Goal: Information Seeking & Learning: Check status

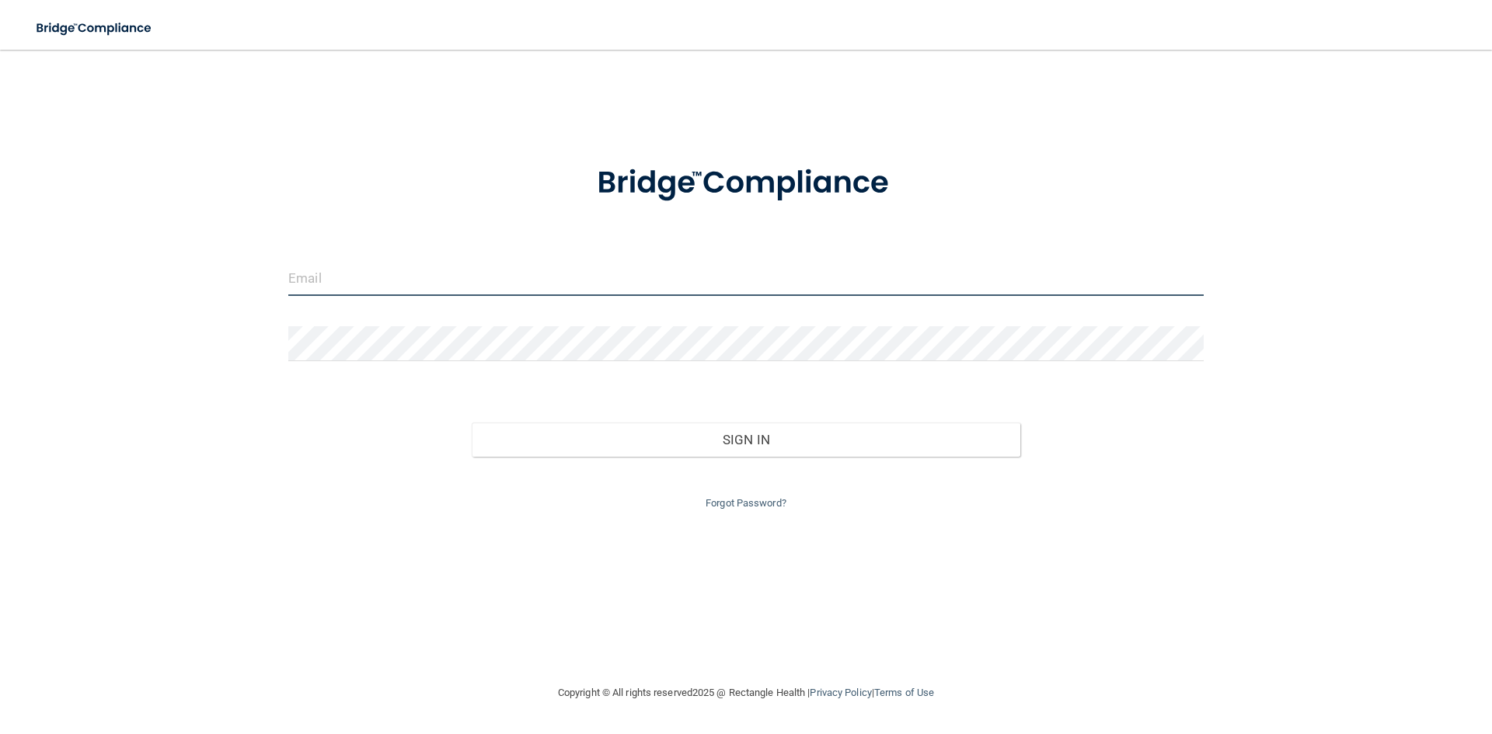
click at [464, 274] on input "email" at bounding box center [745, 278] width 915 height 35
click at [502, 263] on input "email" at bounding box center [745, 278] width 915 height 35
type input "[EMAIL_ADDRESS][DOMAIN_NAME]"
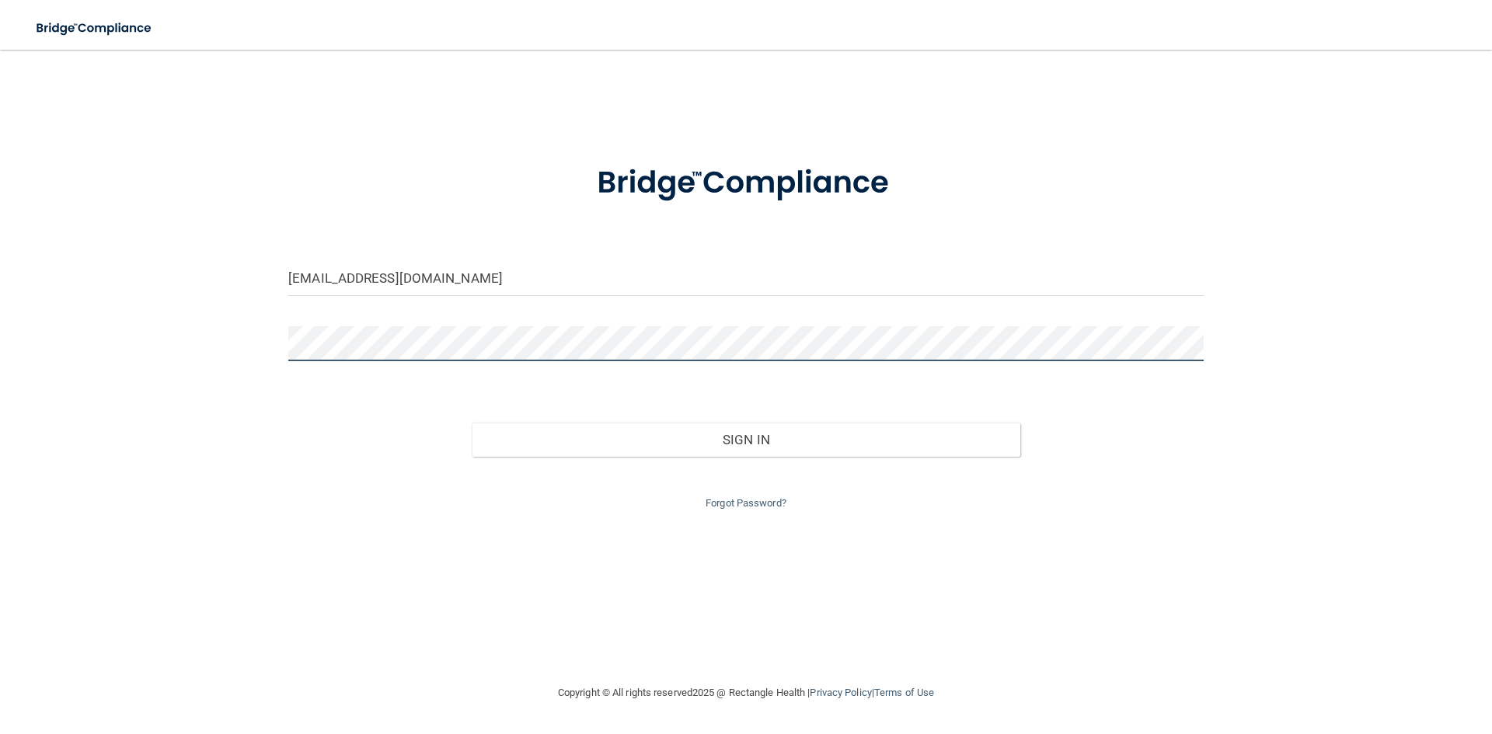
click at [472, 423] on button "Sign In" at bounding box center [746, 440] width 549 height 34
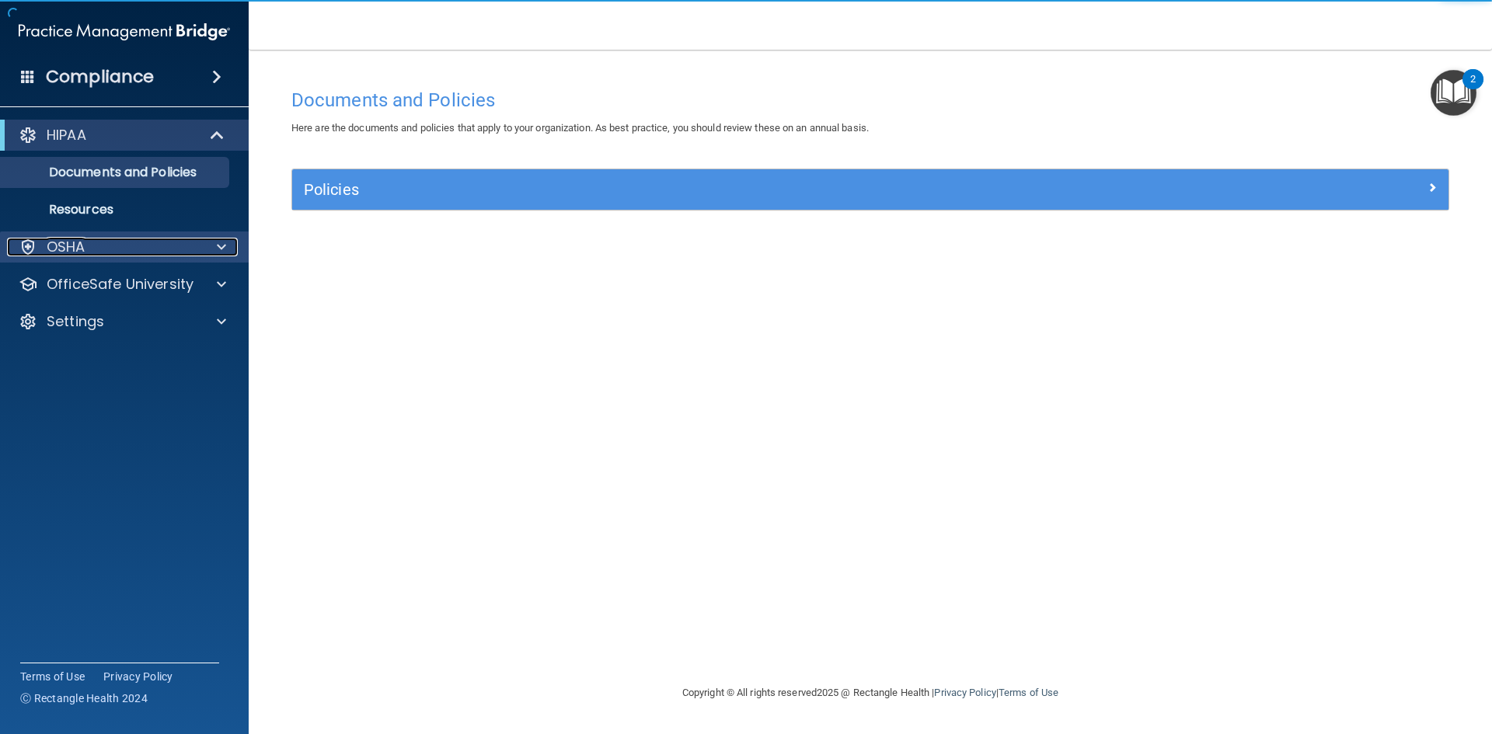
click at [191, 249] on div "OSHA" at bounding box center [103, 247] width 193 height 19
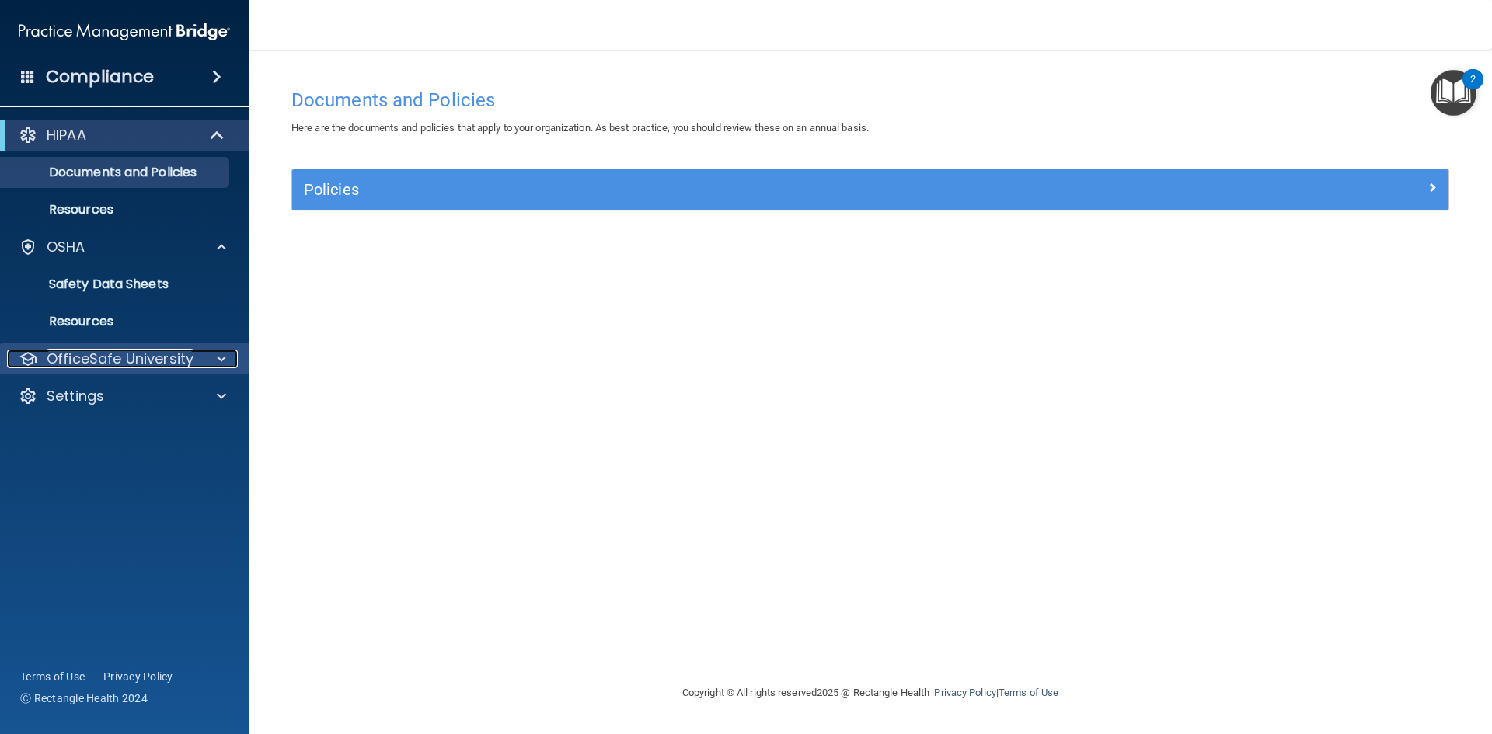
click at [206, 357] on div at bounding box center [219, 359] width 39 height 19
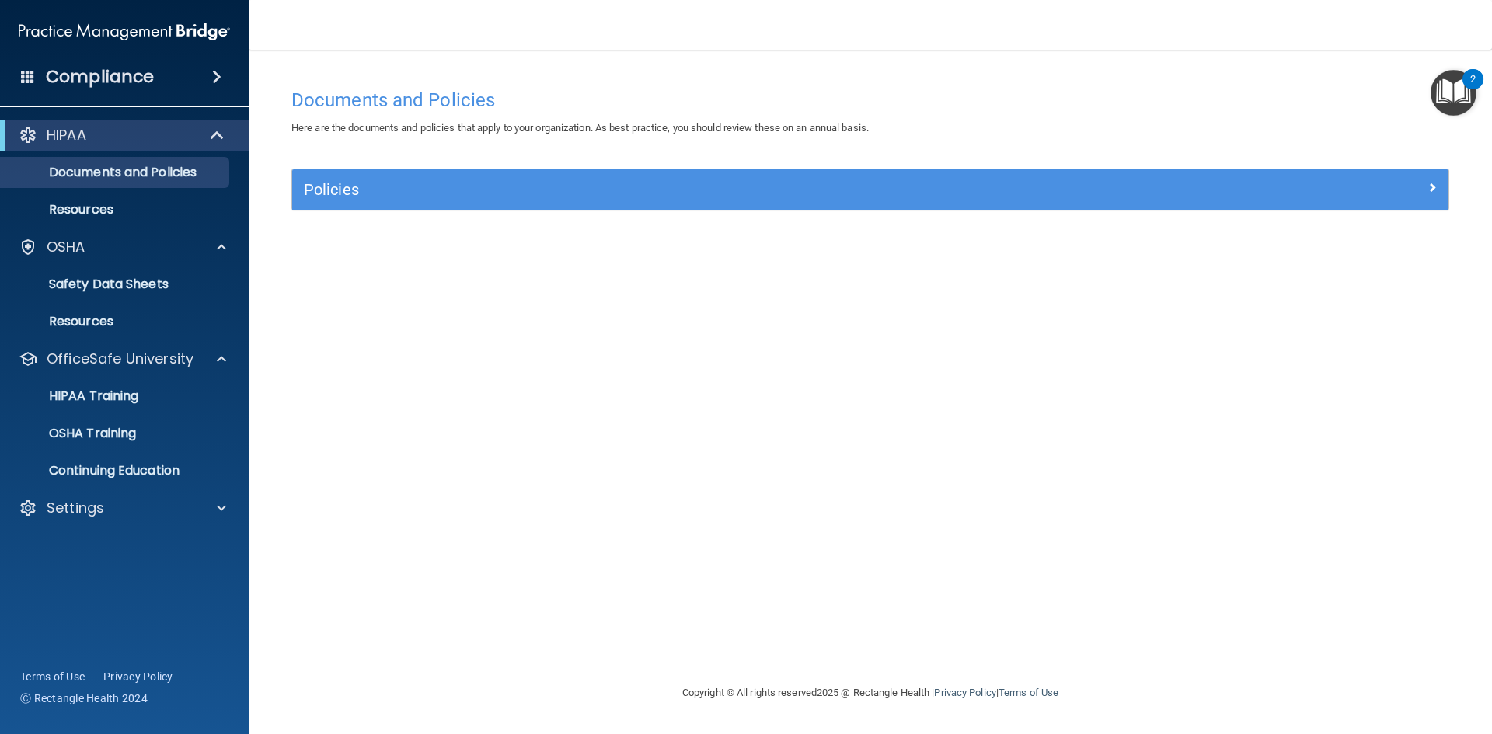
click at [188, 498] on div "Settings" at bounding box center [124, 508] width 249 height 31
click at [231, 512] on div at bounding box center [219, 508] width 39 height 19
click at [212, 80] on span at bounding box center [216, 77] width 9 height 19
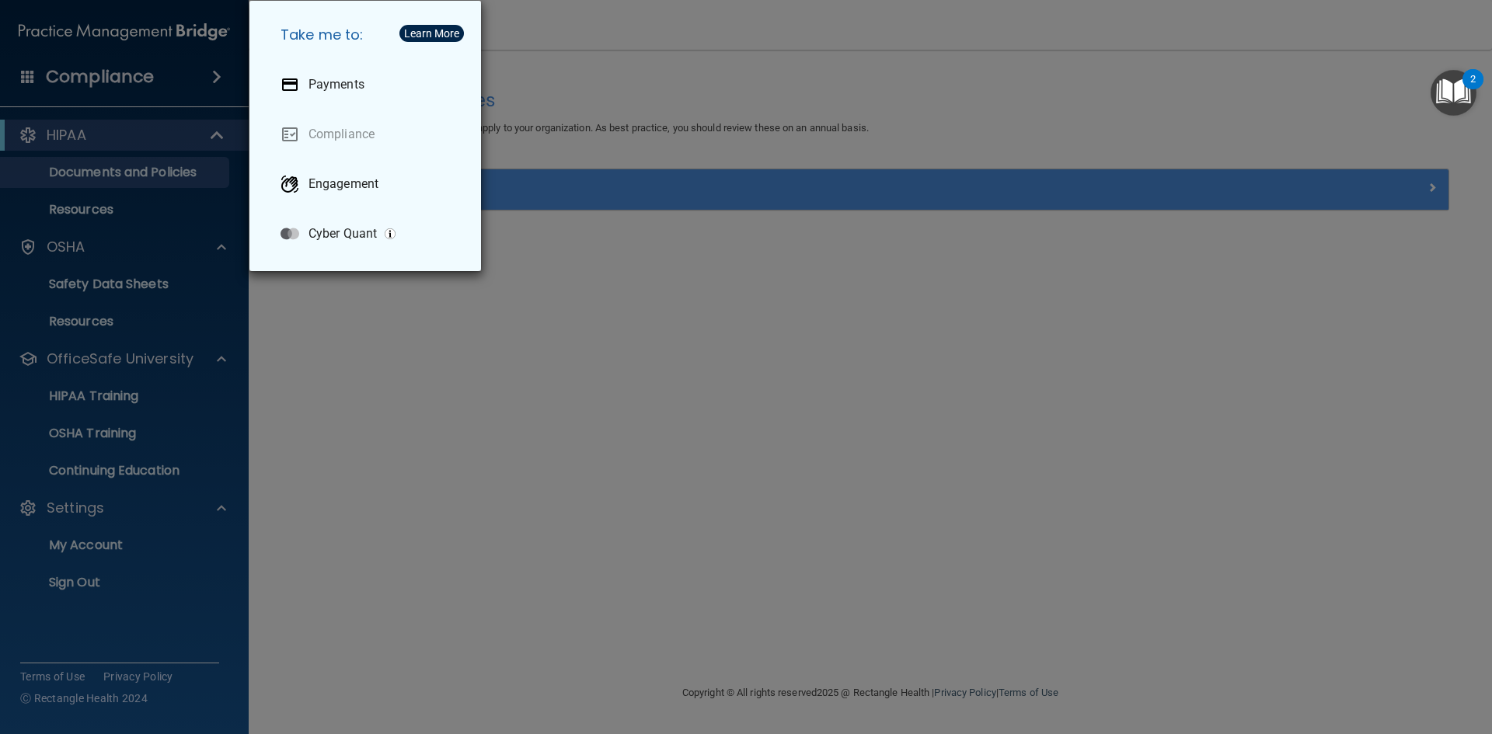
drag, startPoint x: 198, startPoint y: 74, endPoint x: 213, endPoint y: 115, distance: 43.8
click at [198, 75] on div "Take me to: Payments Compliance Engagement Cyber Quant" at bounding box center [746, 367] width 1492 height 734
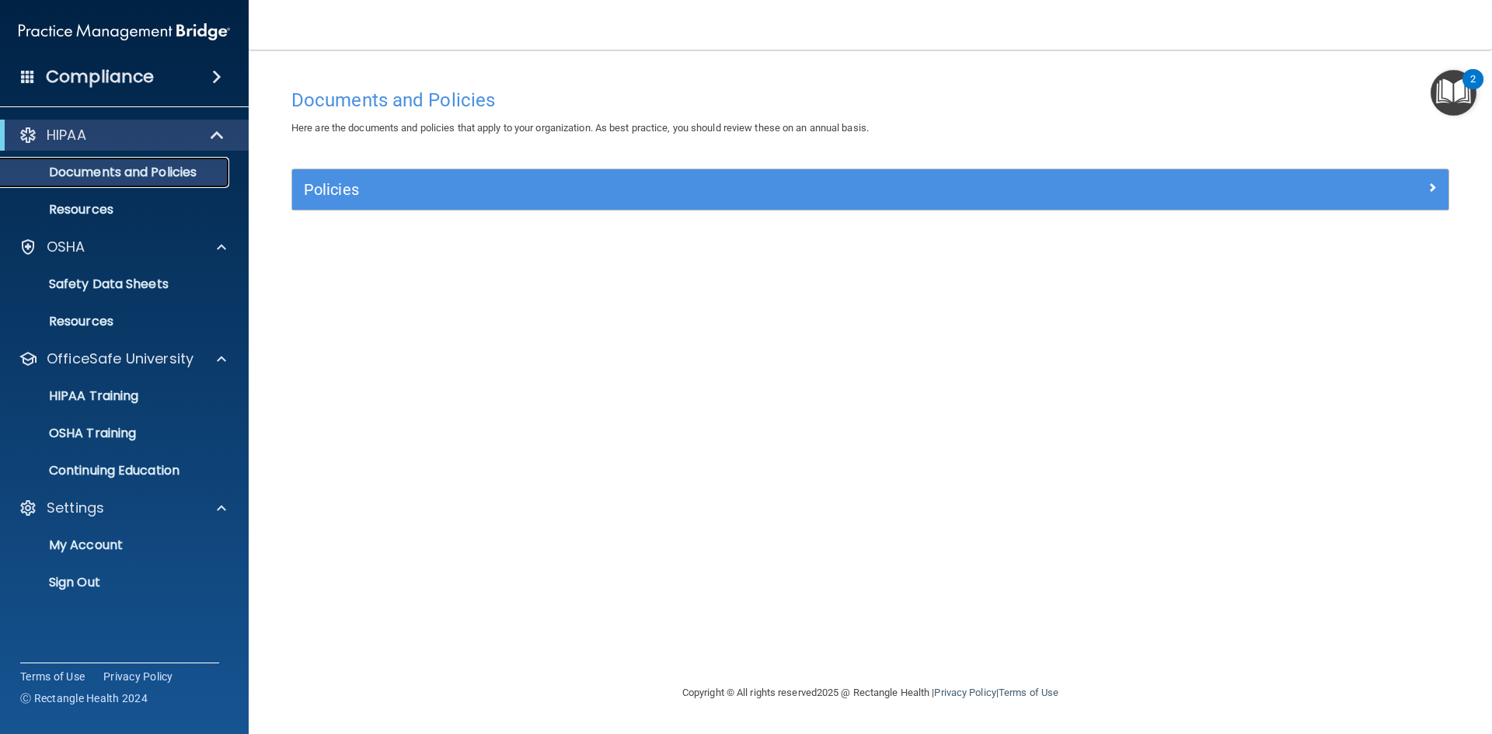
click at [161, 175] on p "Documents and Policies" at bounding box center [116, 173] width 212 height 16
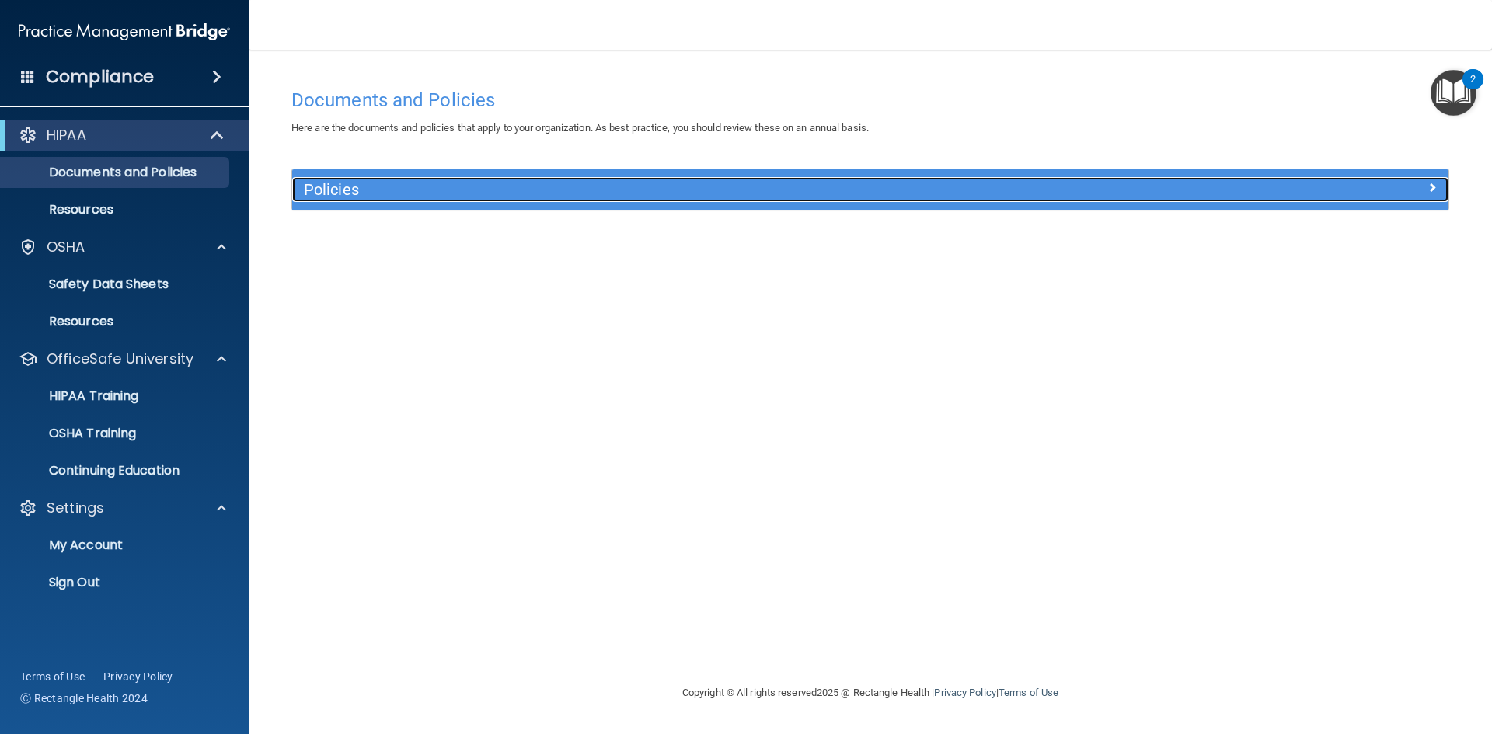
click at [377, 189] on h5 "Policies" at bounding box center [726, 189] width 844 height 17
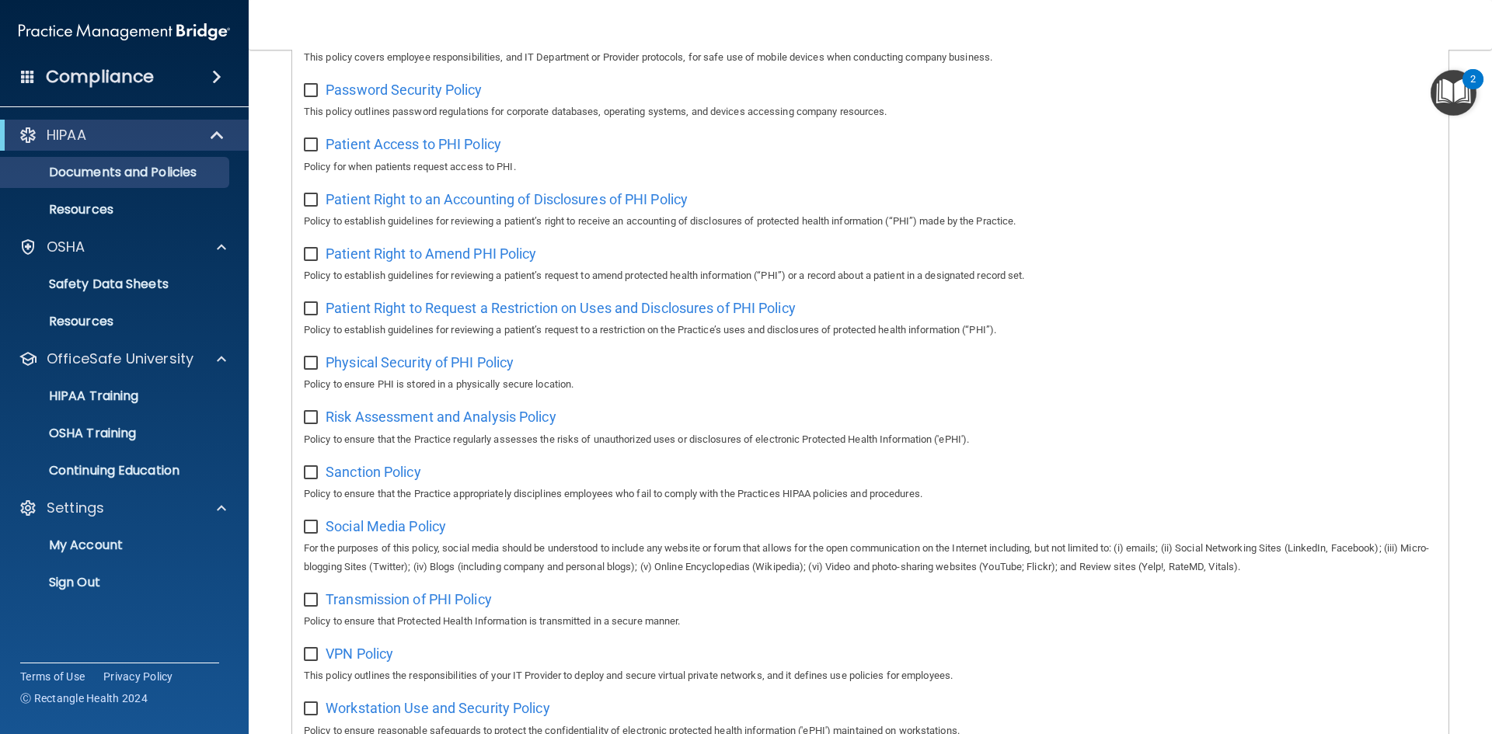
scroll to position [825, 0]
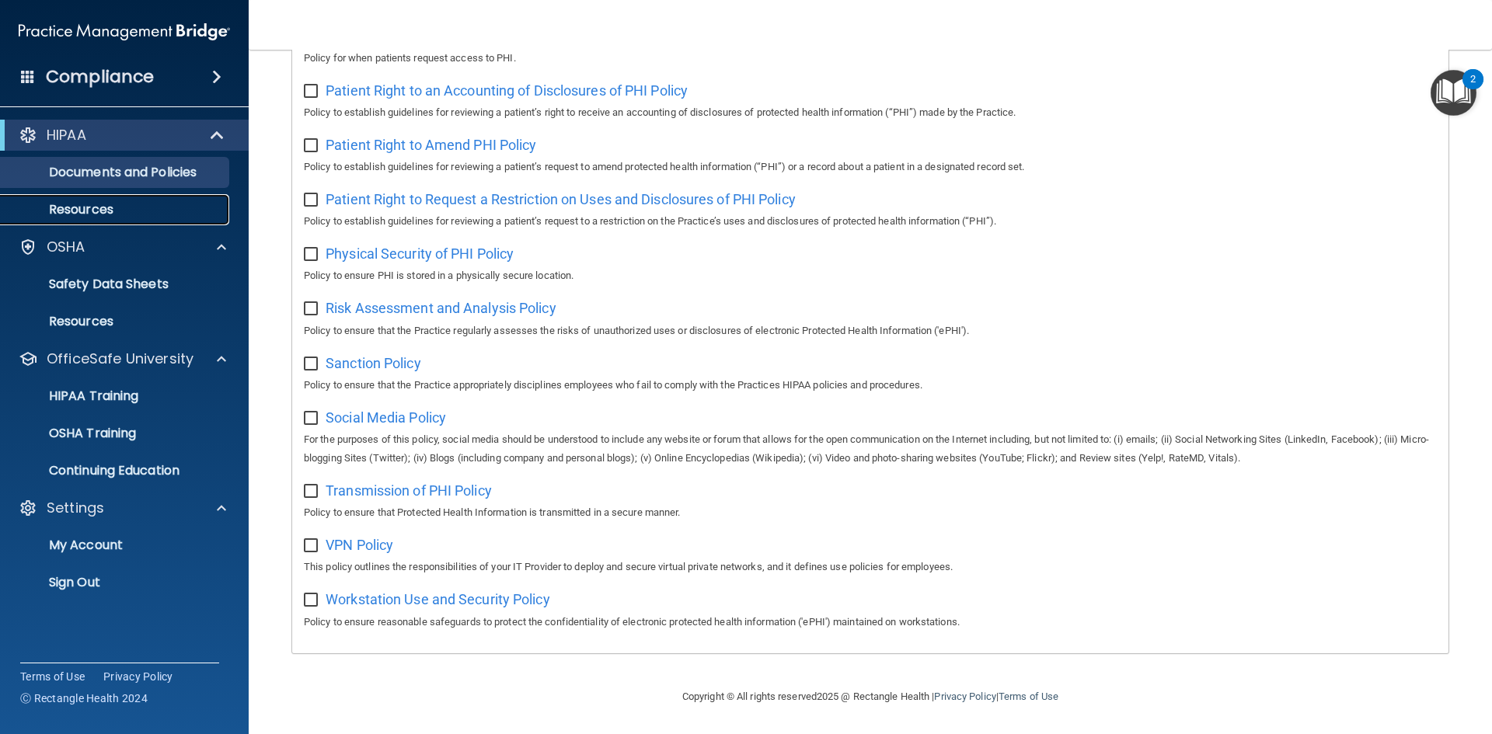
click at [85, 207] on p "Resources" at bounding box center [116, 210] width 212 height 16
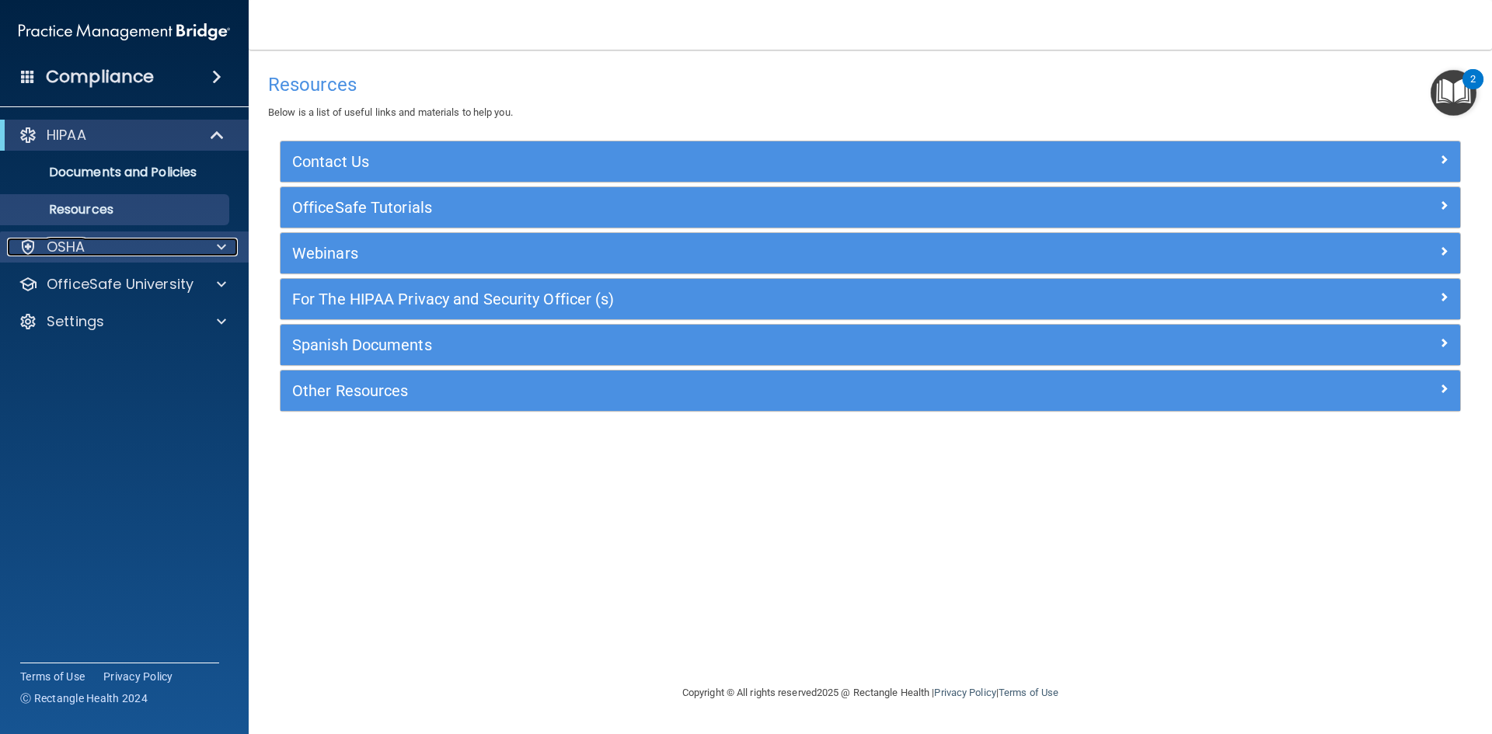
click at [125, 246] on div "OSHA" at bounding box center [103, 247] width 193 height 19
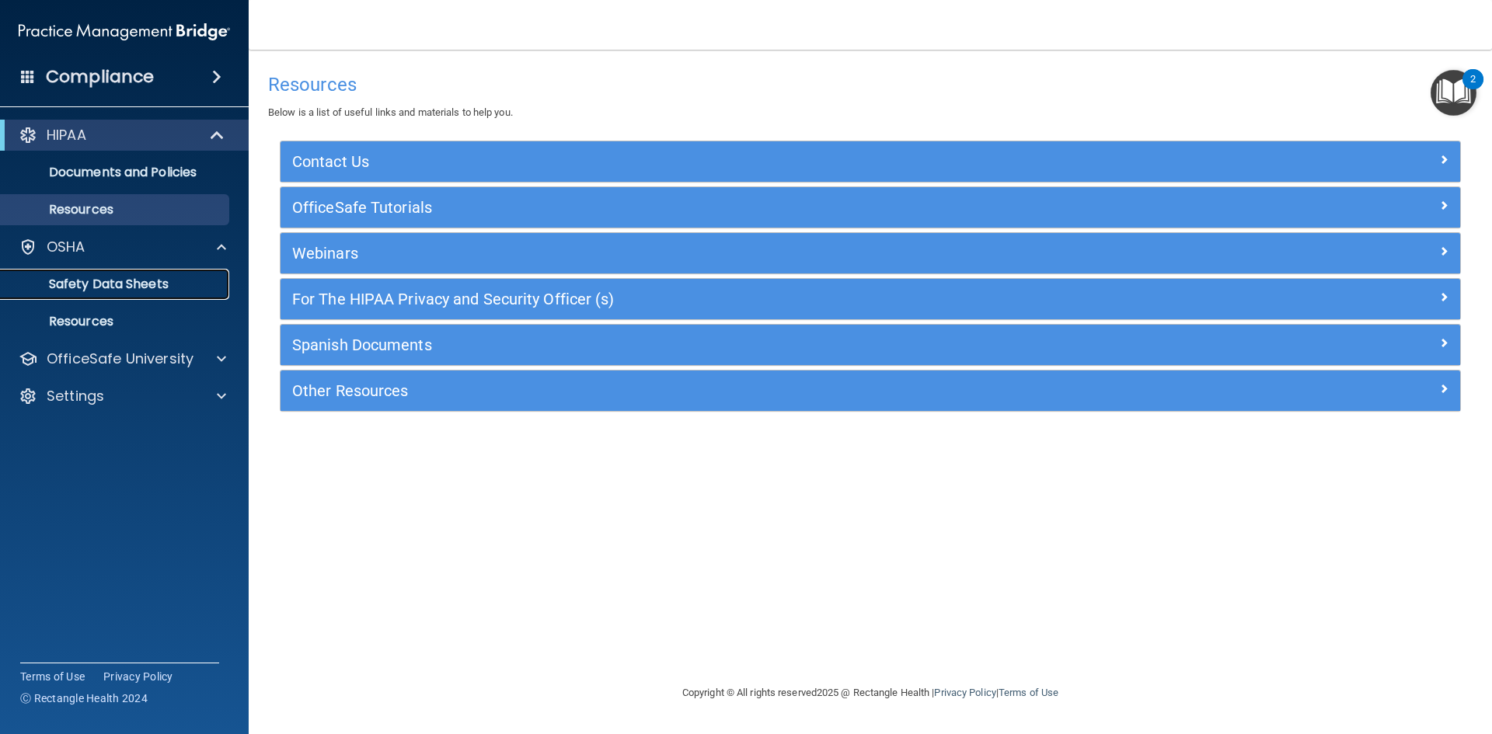
click at [139, 273] on link "Safety Data Sheets" at bounding box center [106, 284] width 245 height 31
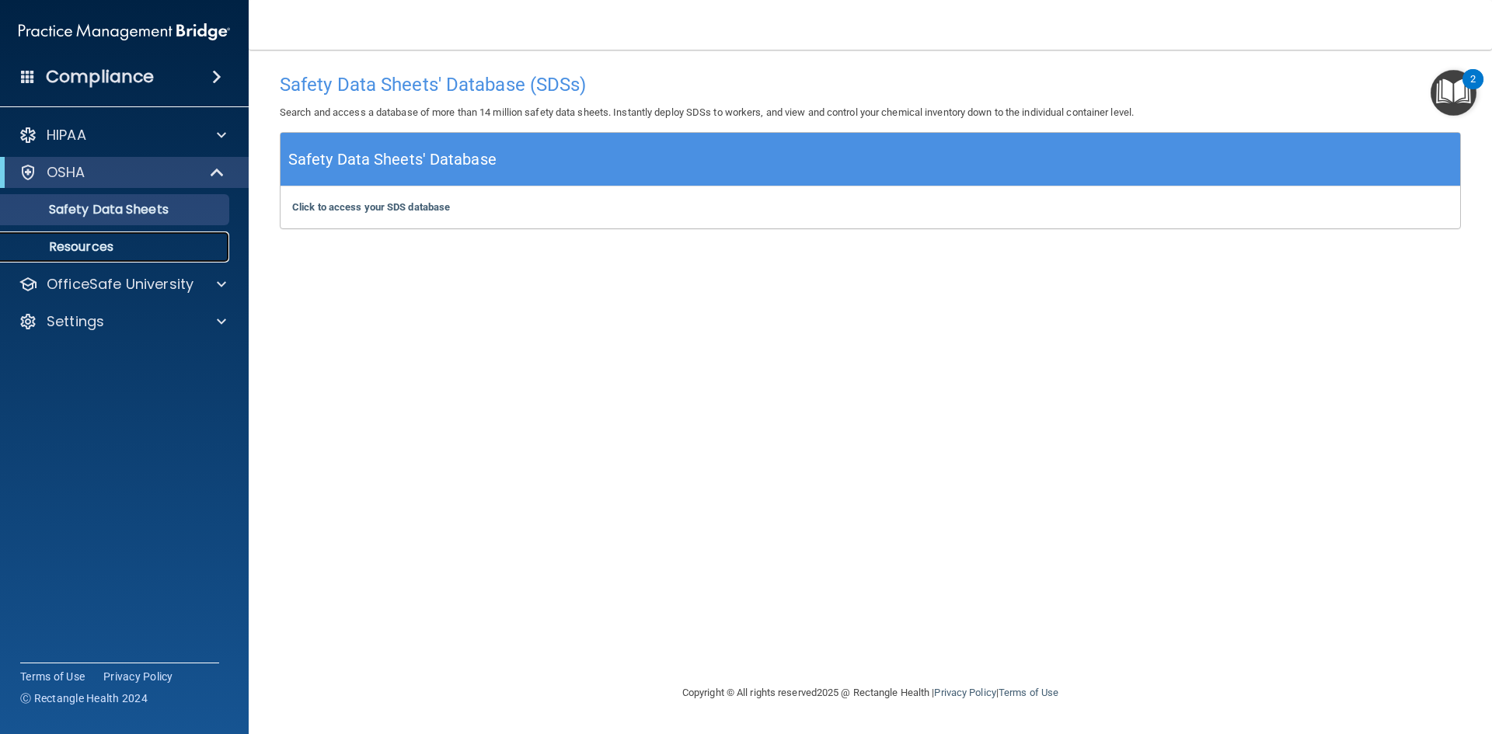
click at [139, 242] on p "Resources" at bounding box center [116, 247] width 212 height 16
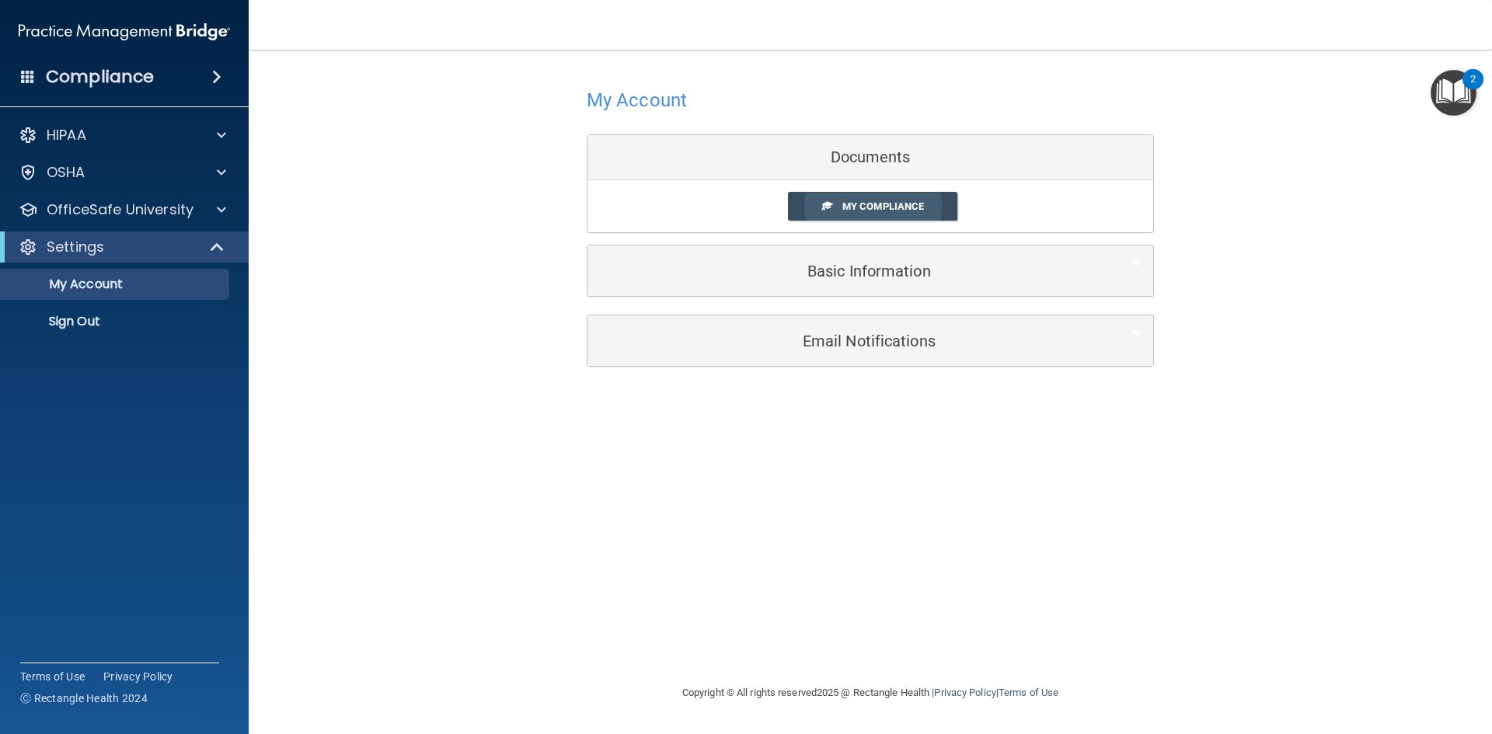
click at [867, 201] on span "My Compliance" at bounding box center [883, 207] width 82 height 12
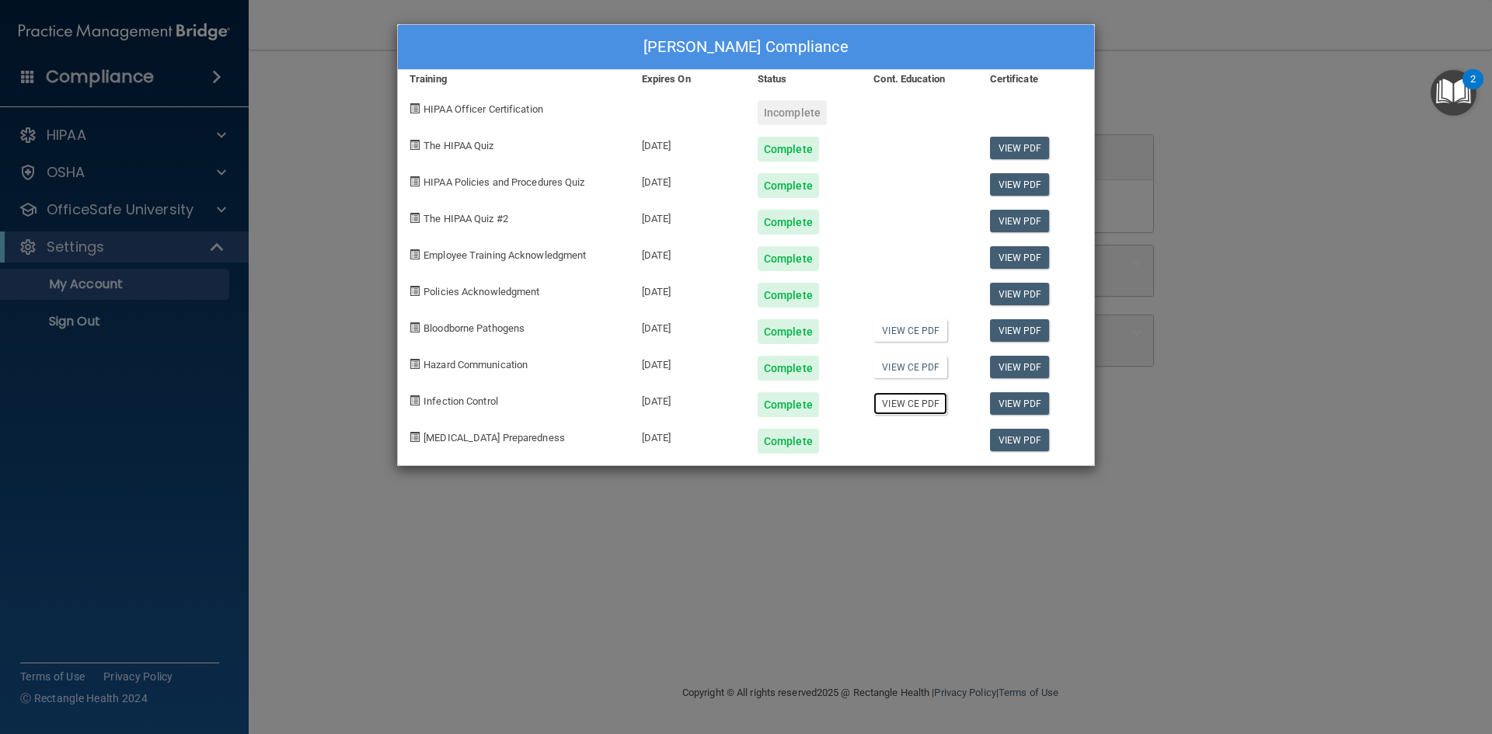
click at [894, 403] on link "View CE PDF" at bounding box center [911, 403] width 74 height 23
click at [932, 372] on link "View CE PDF" at bounding box center [911, 367] width 74 height 23
click at [919, 336] on link "View CE PDF" at bounding box center [911, 330] width 74 height 23
click at [1280, 51] on div "[PERSON_NAME] Compliance Training Expires On Status Cont. Education Certificate…" at bounding box center [746, 367] width 1492 height 734
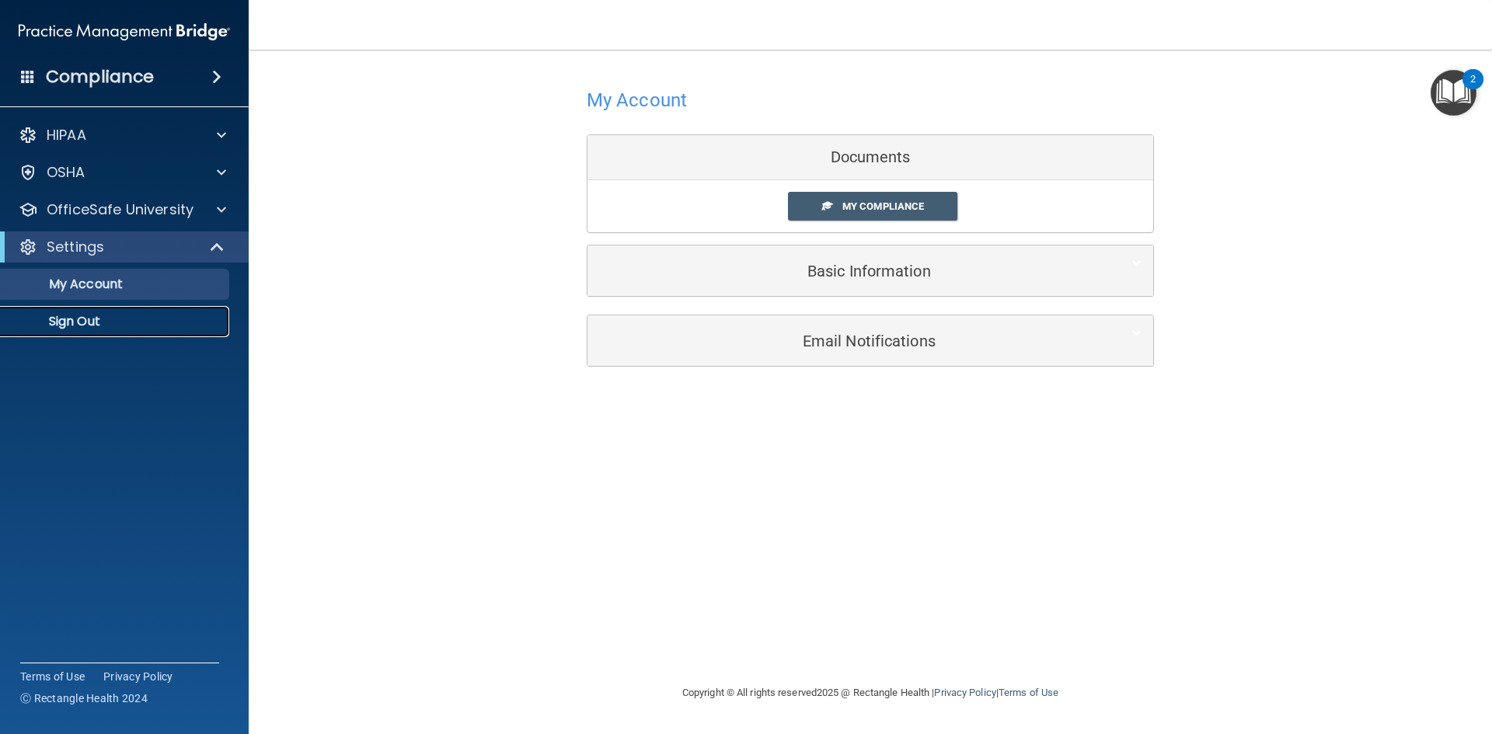
click at [99, 333] on link "Sign Out" at bounding box center [106, 321] width 245 height 31
